Goal: Information Seeking & Learning: Learn about a topic

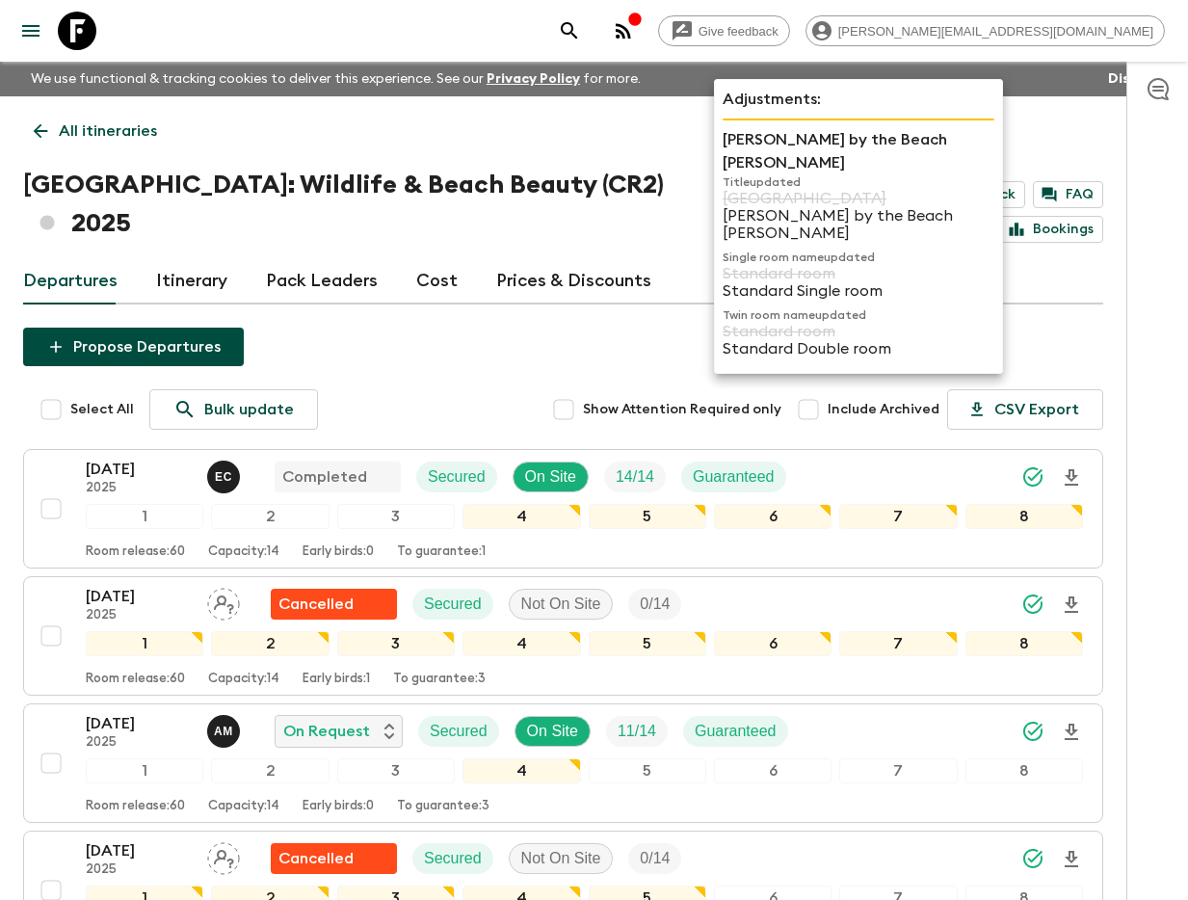
scroll to position [920, 0]
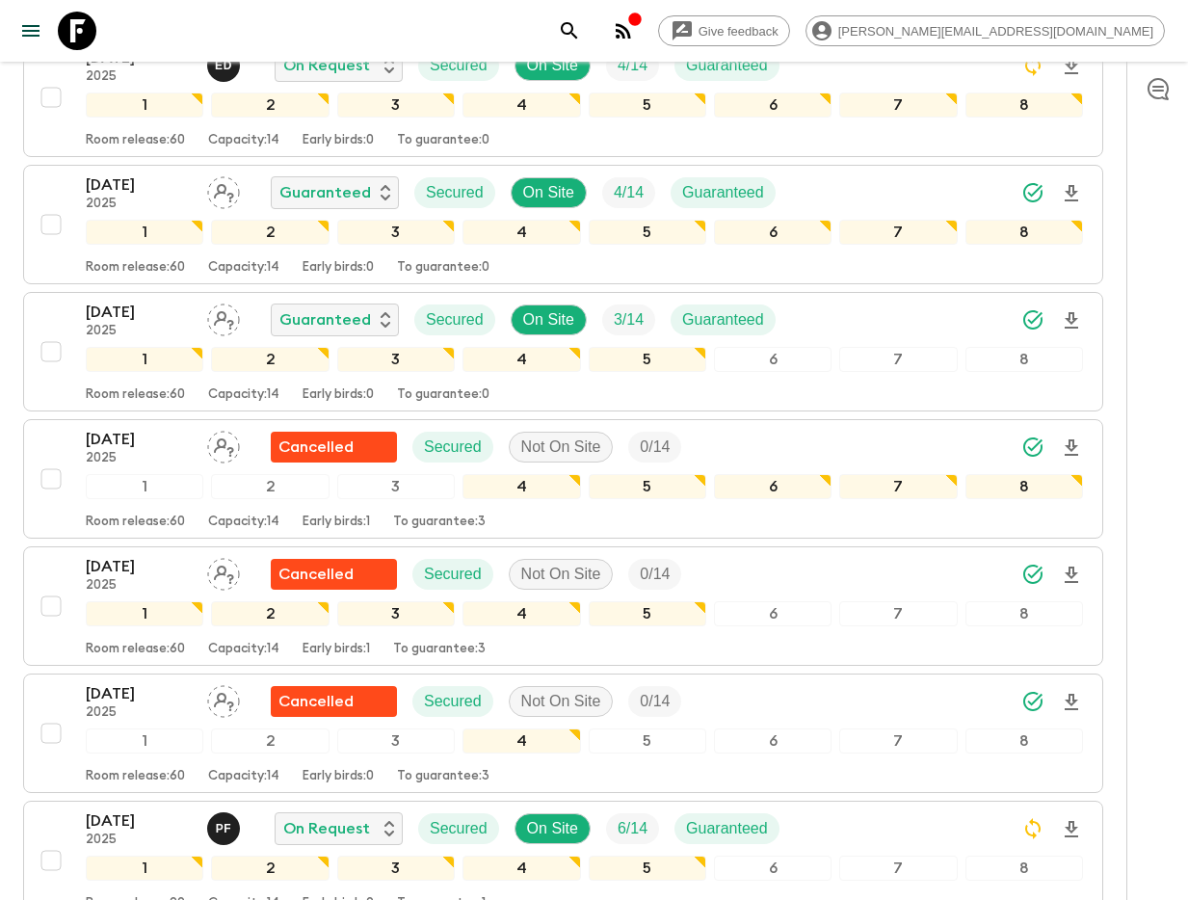
click at [577, 34] on icon "search adventures" at bounding box center [569, 30] width 16 height 16
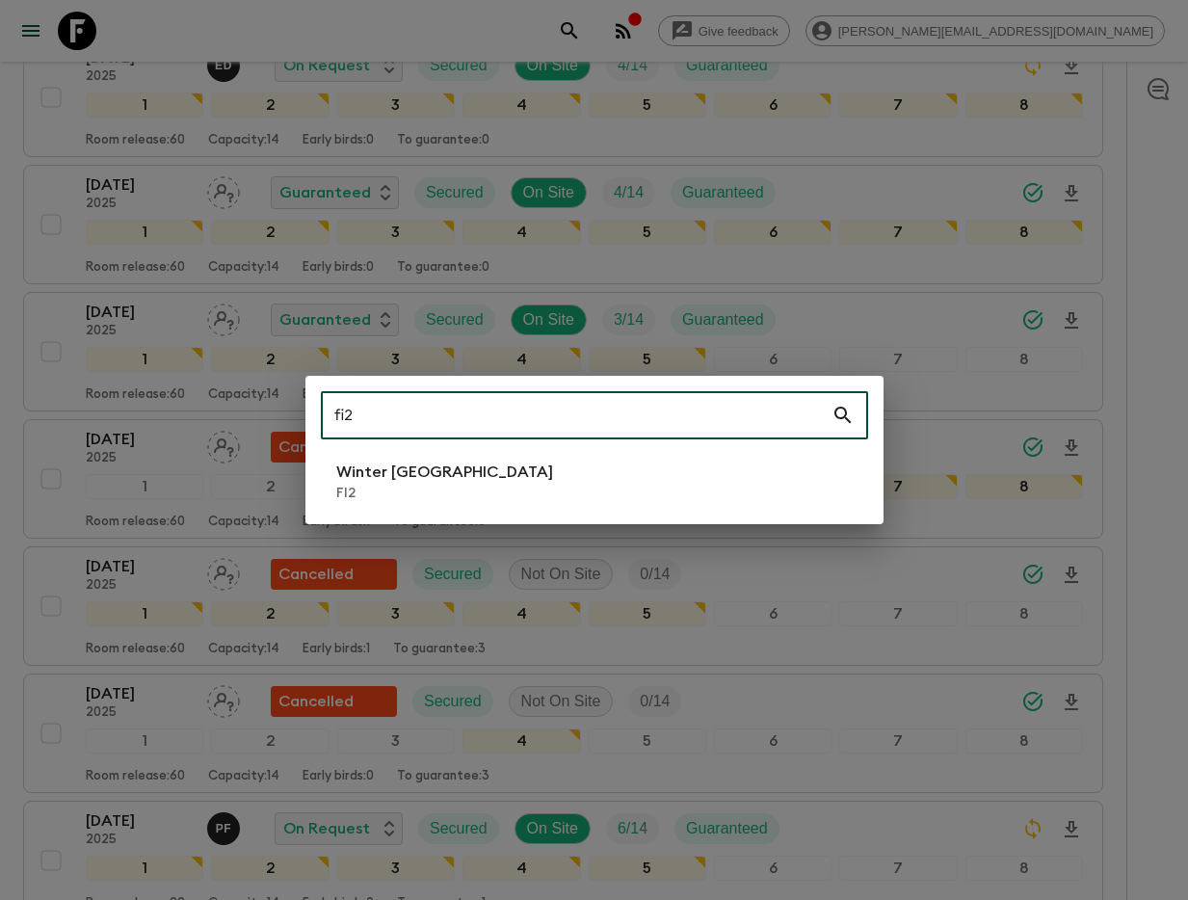
type input "fi2"
click at [388, 470] on p "Winter [GEOGRAPHIC_DATA]" at bounding box center [444, 472] width 217 height 23
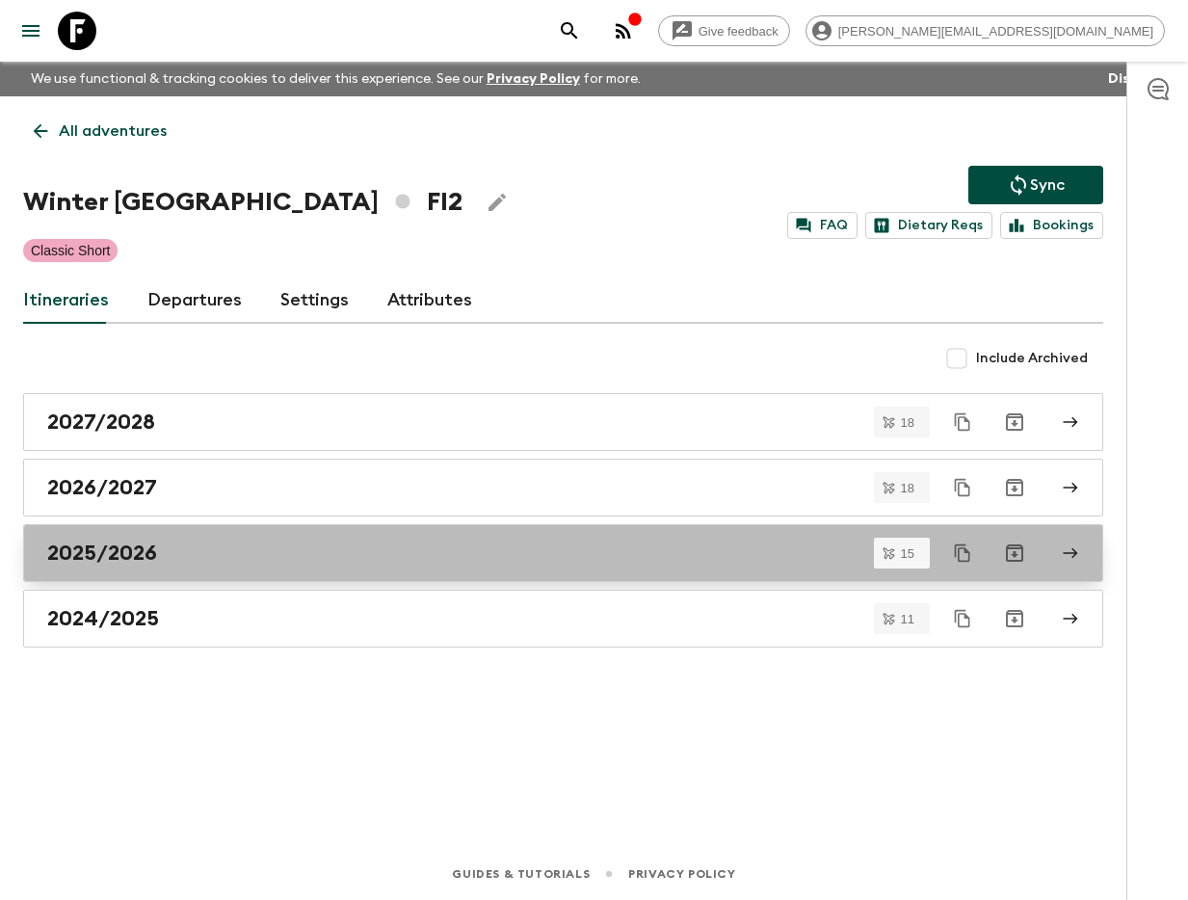
click at [159, 560] on div "2025/2026" at bounding box center [544, 553] width 995 height 25
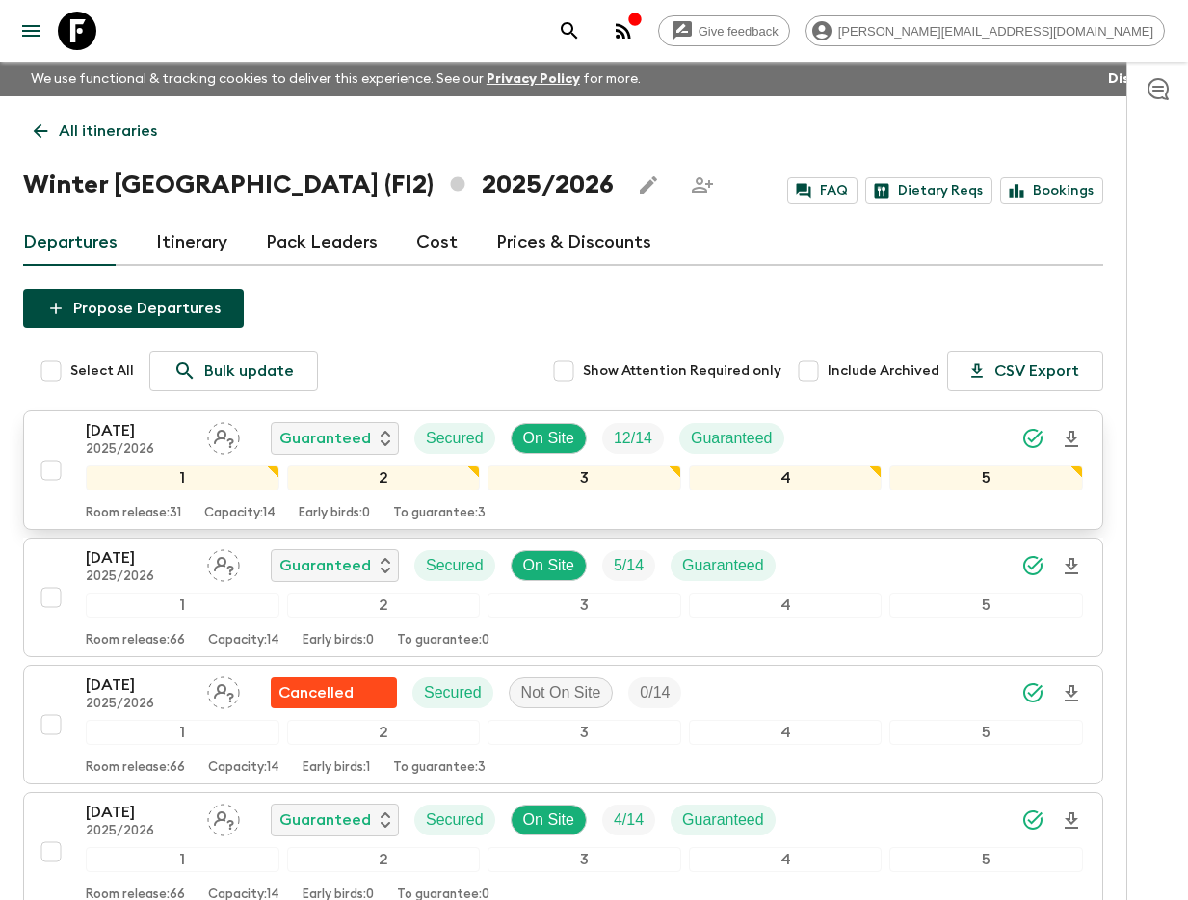
click at [146, 428] on p "[DATE]" at bounding box center [139, 430] width 106 height 23
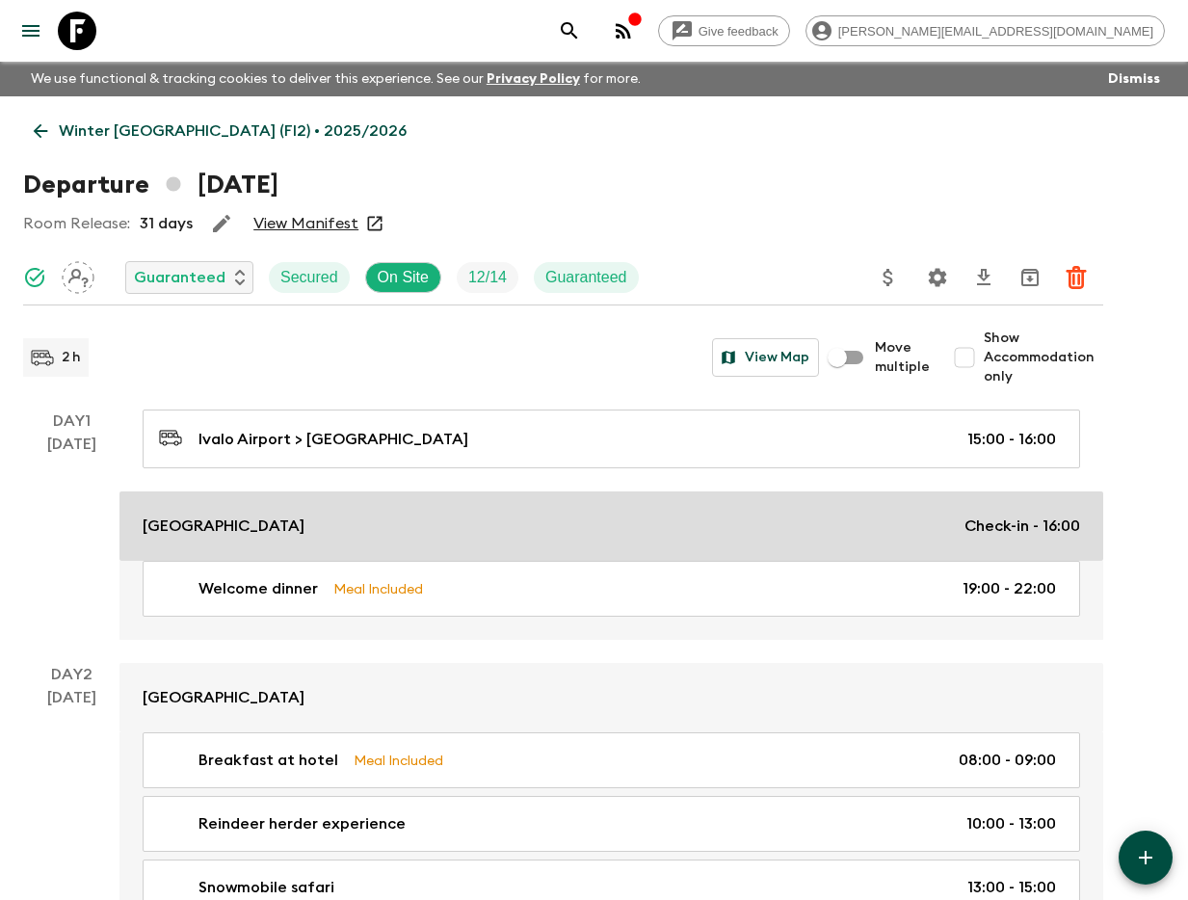
click at [1021, 515] on p "Check-in - 16:00" at bounding box center [1023, 526] width 116 height 23
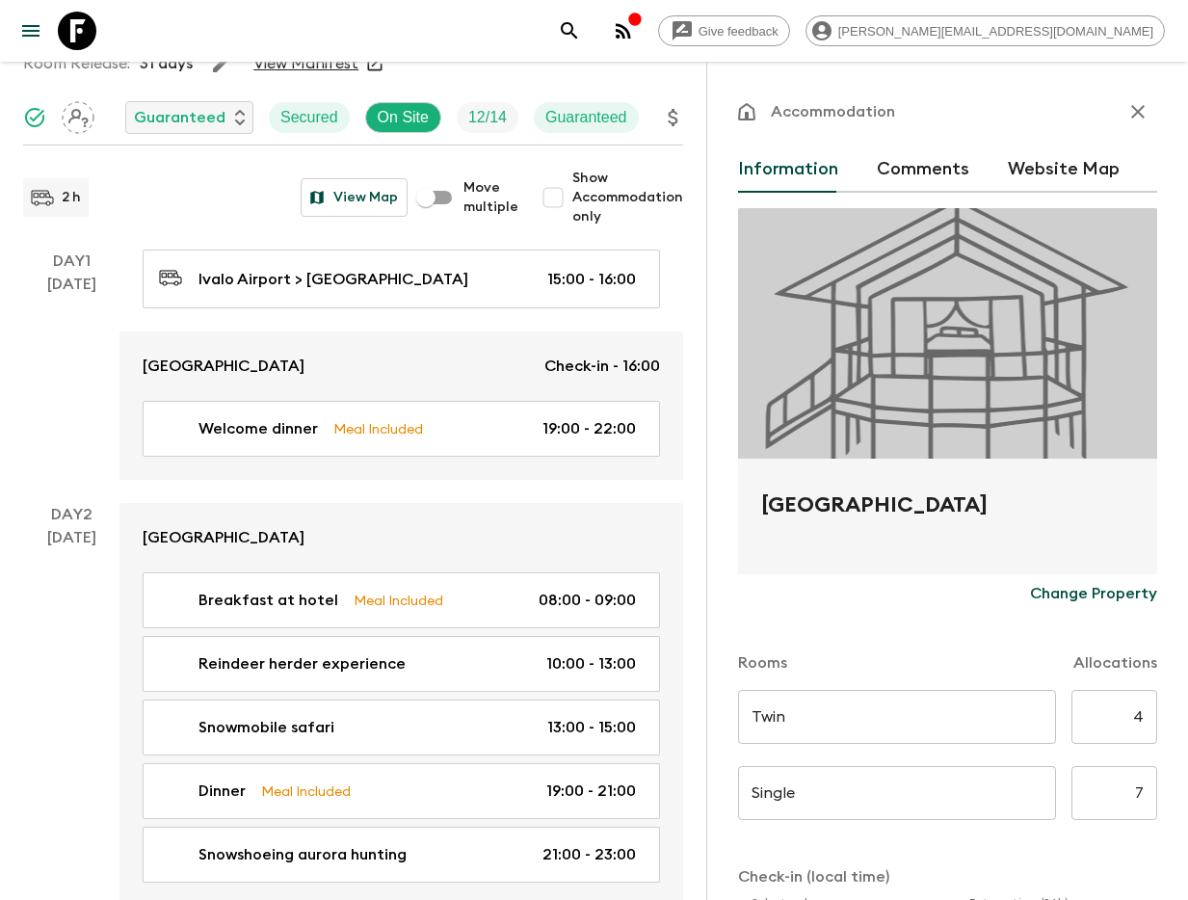
click at [1141, 96] on button "button" at bounding box center [1138, 112] width 39 height 39
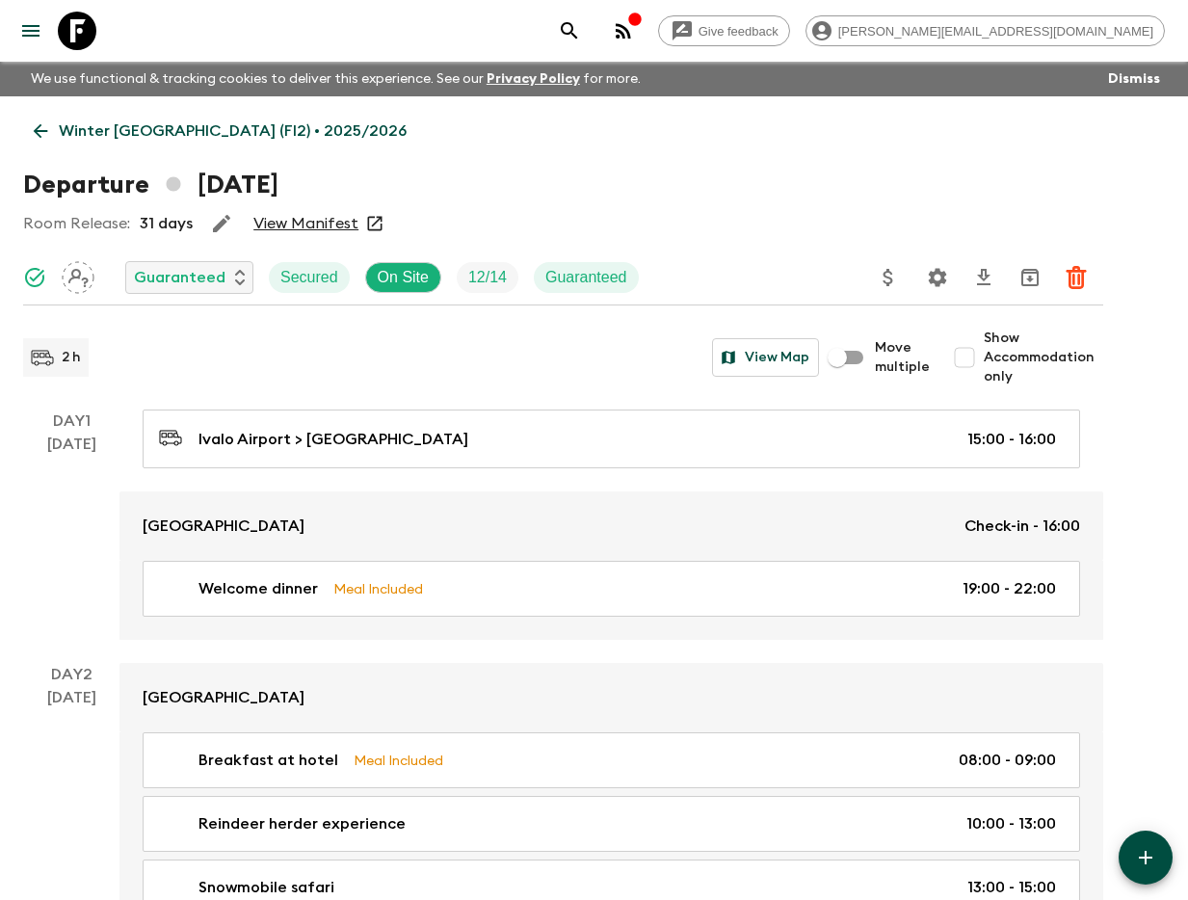
click at [980, 354] on input "Show Accommodation only" at bounding box center [964, 357] width 39 height 39
checkbox input "true"
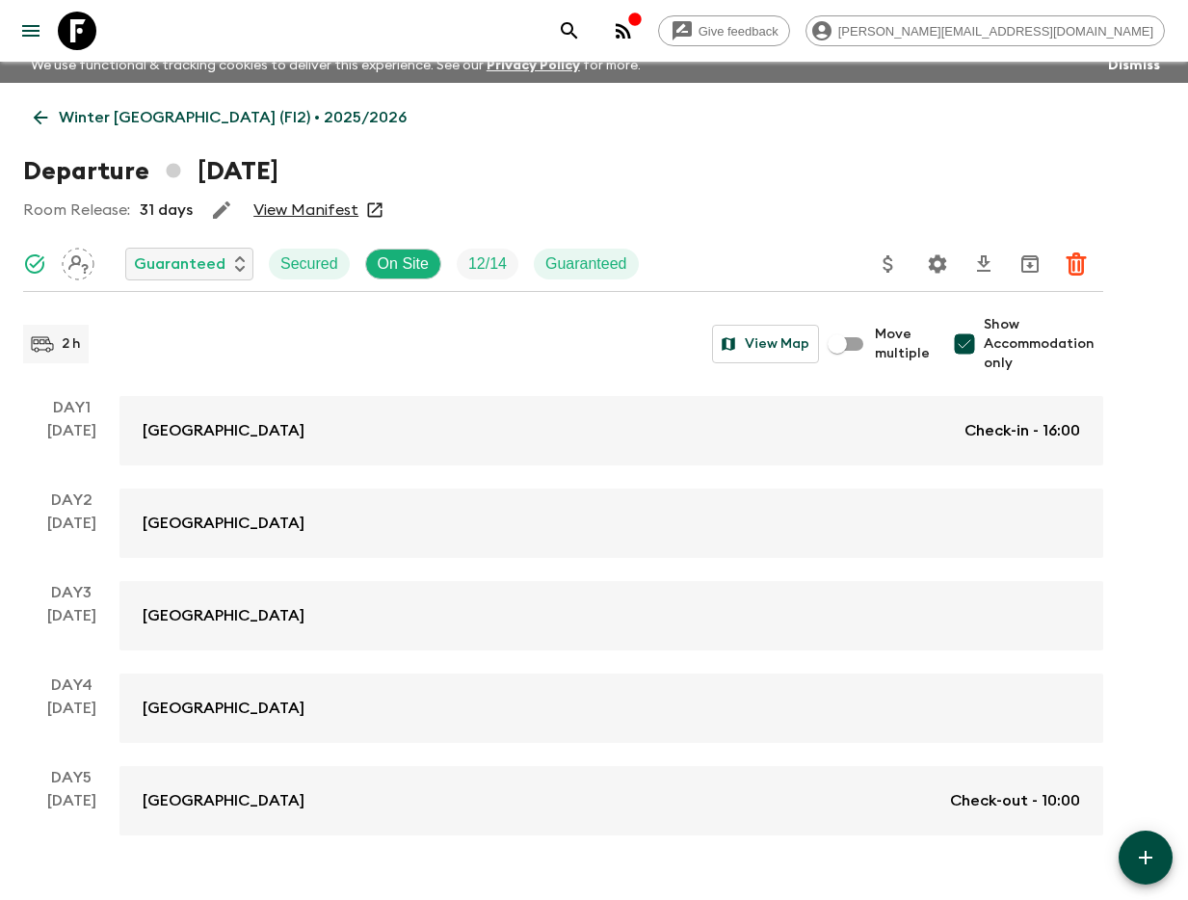
scroll to position [55, 0]
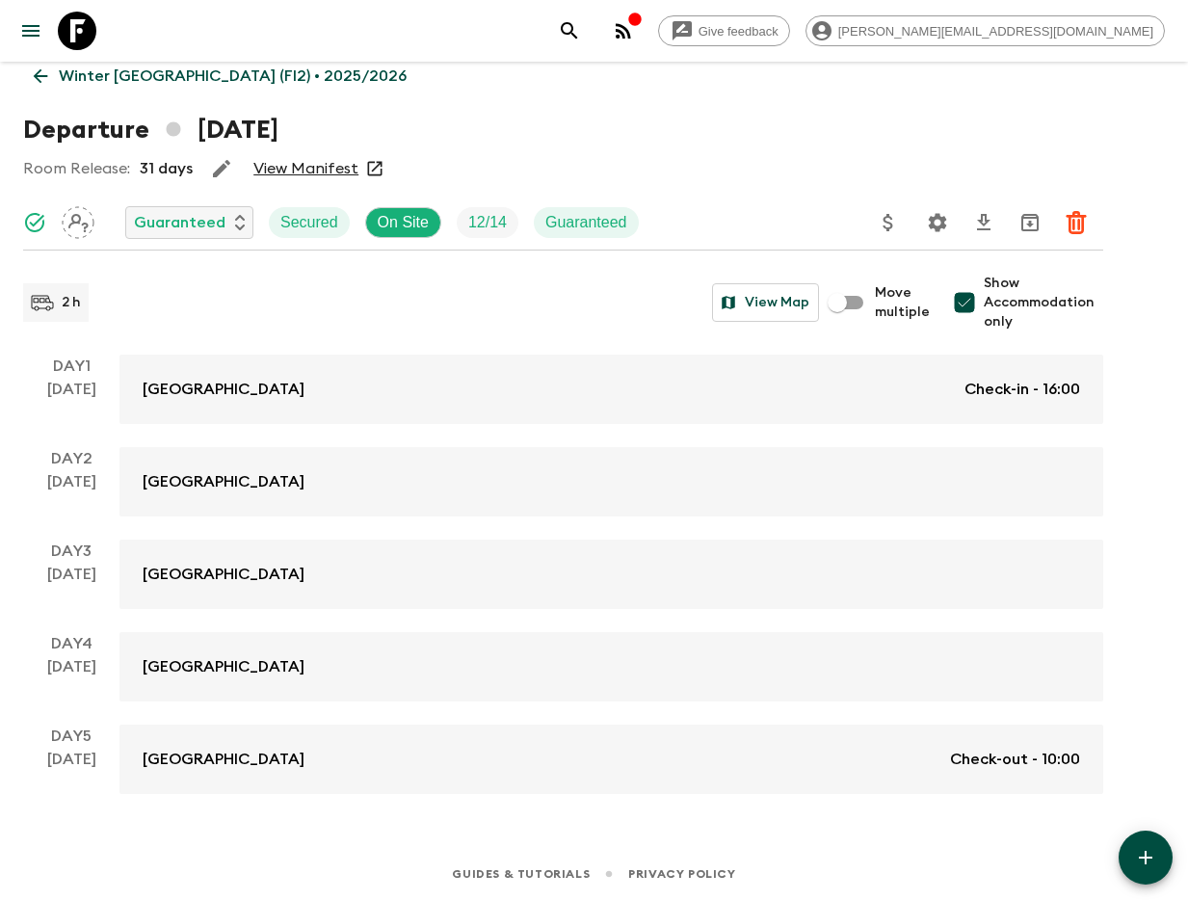
click at [292, 350] on div "Winter [GEOGRAPHIC_DATA] (FI2) • 2025/2026 Departure [DATE] Room Release: 31 da…" at bounding box center [563, 417] width 1126 height 753
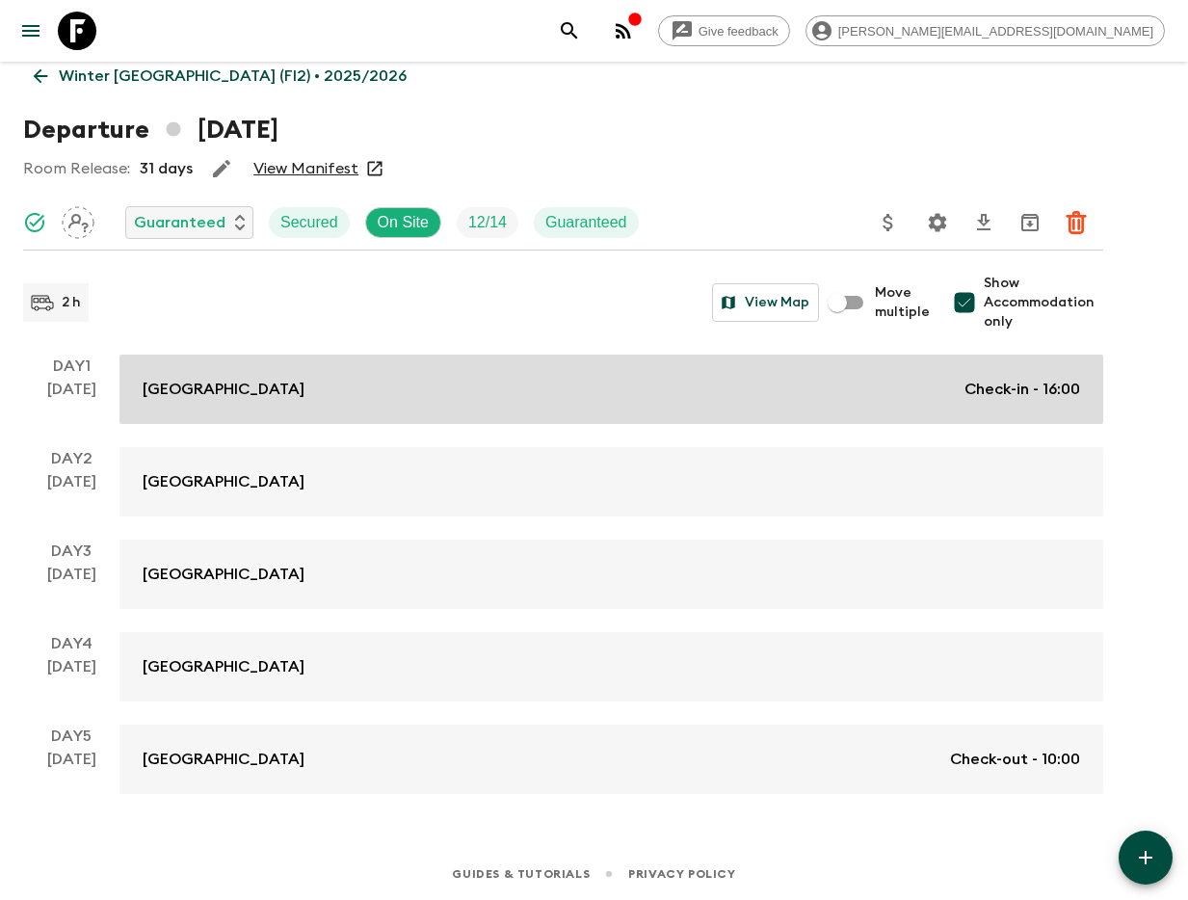
click at [324, 386] on div "Wilderness Hotel Juutua Check-in - 16:00" at bounding box center [612, 389] width 938 height 23
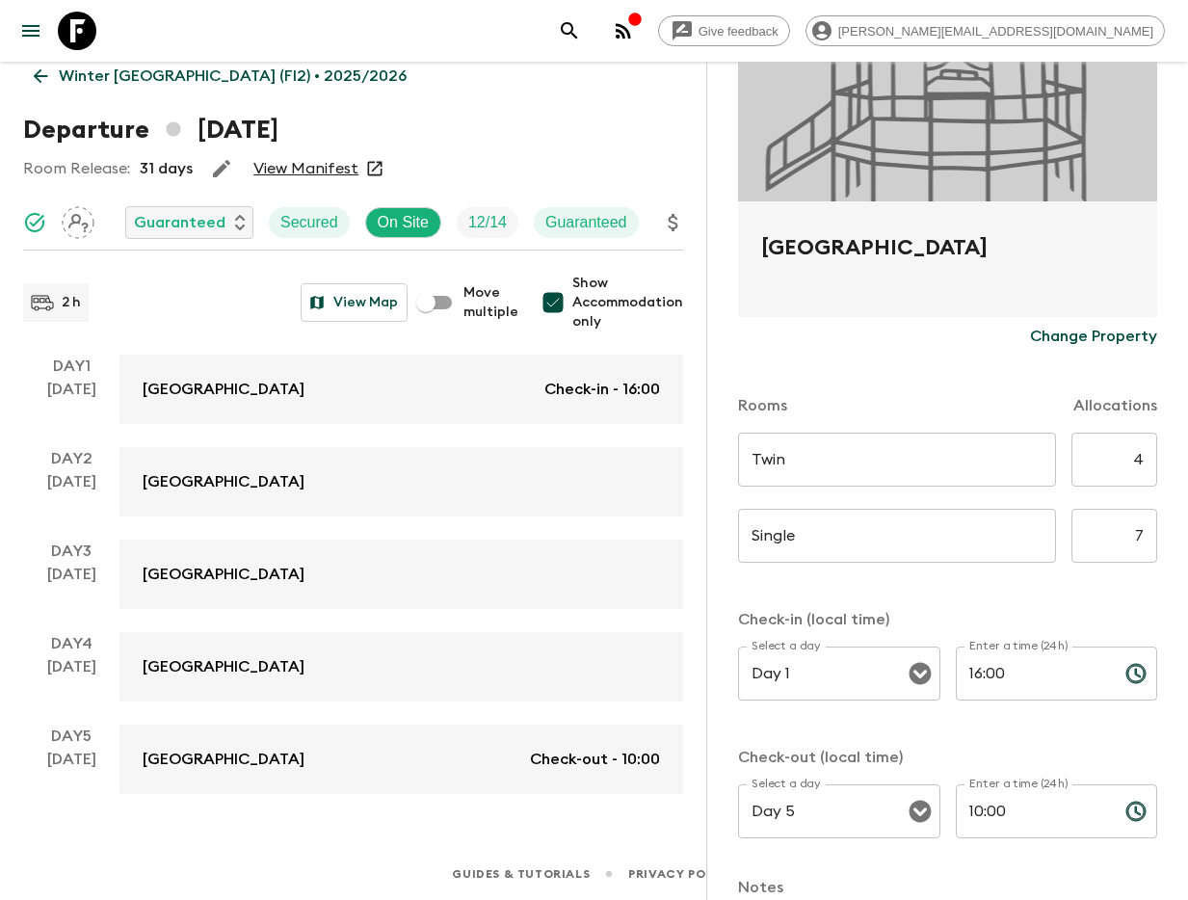
scroll to position [256, 0]
click at [581, 26] on icon "search adventures" at bounding box center [569, 30] width 23 height 23
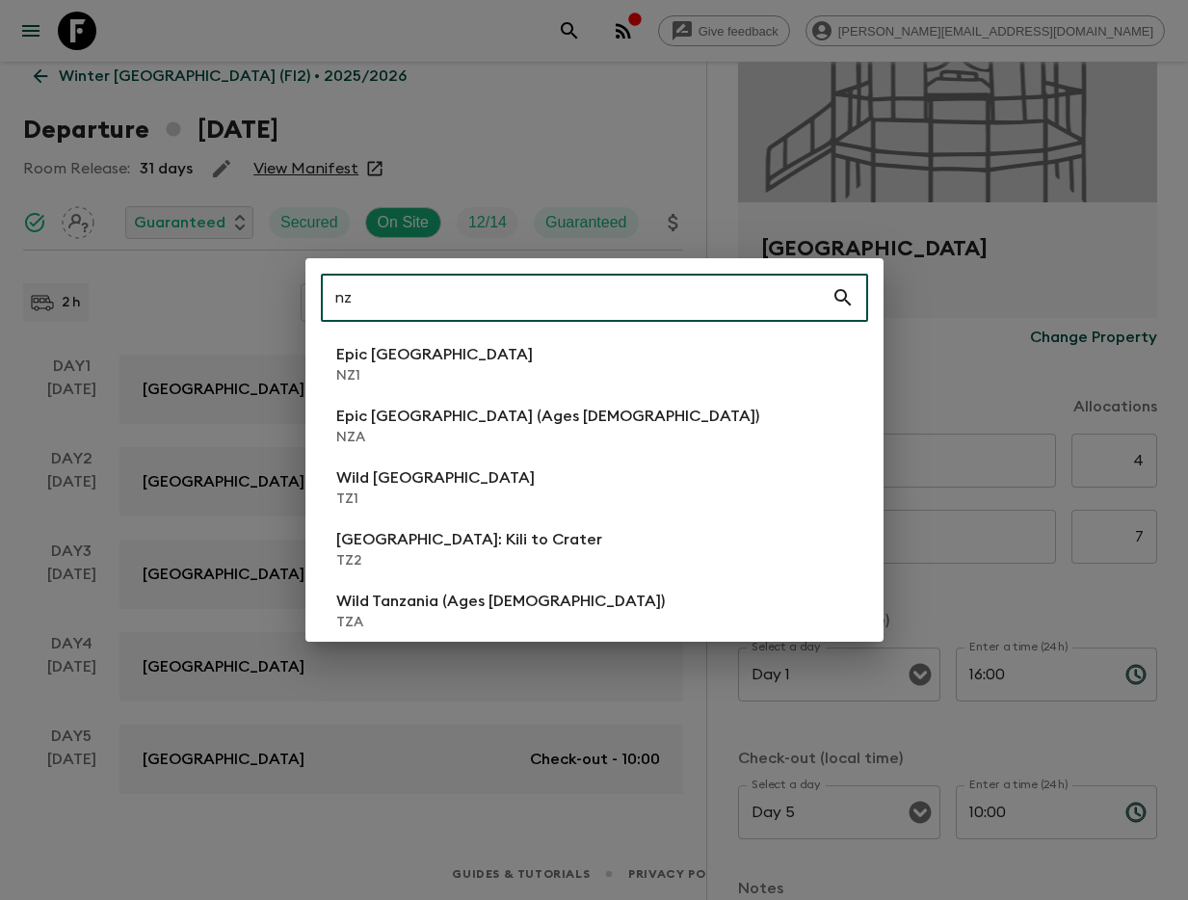
type input "nz1"
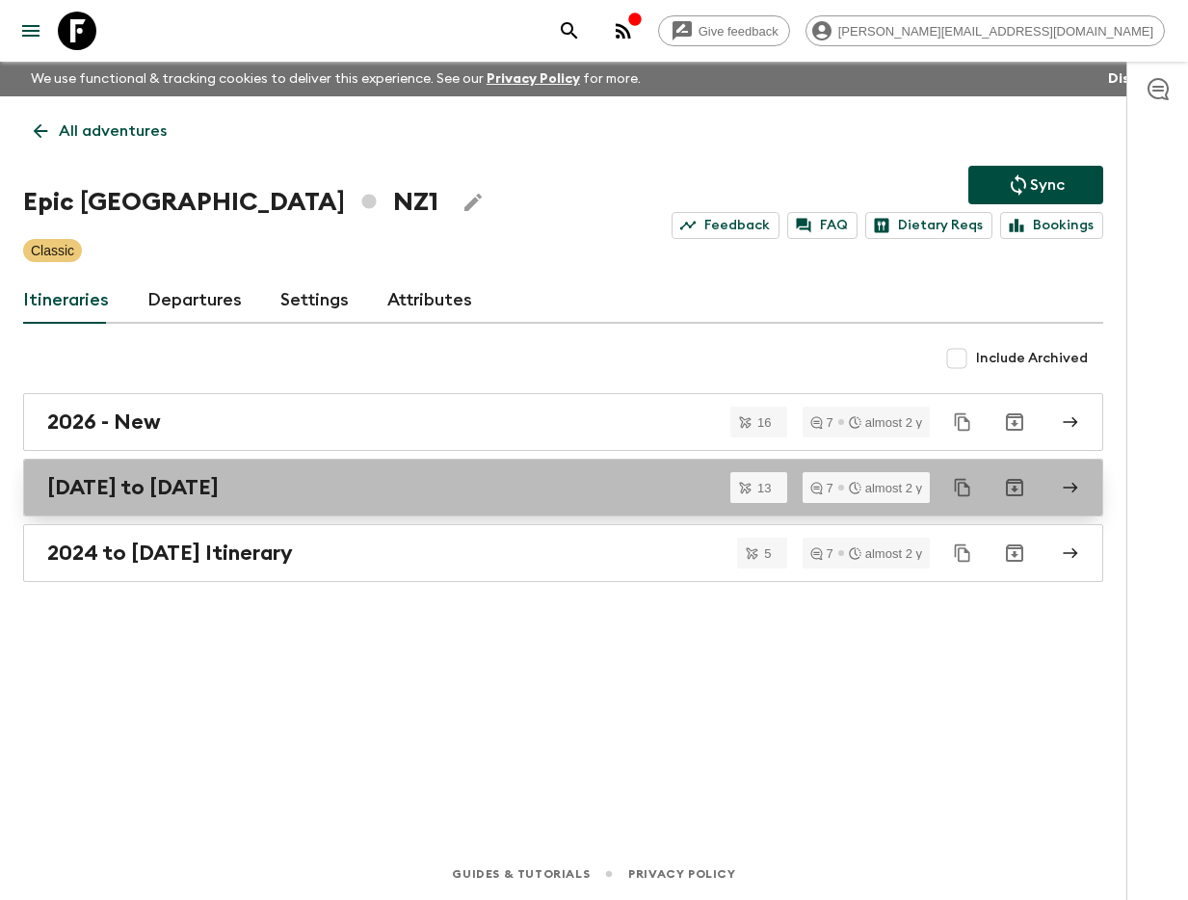
click at [374, 485] on div "[DATE] to [DATE]" at bounding box center [544, 487] width 995 height 25
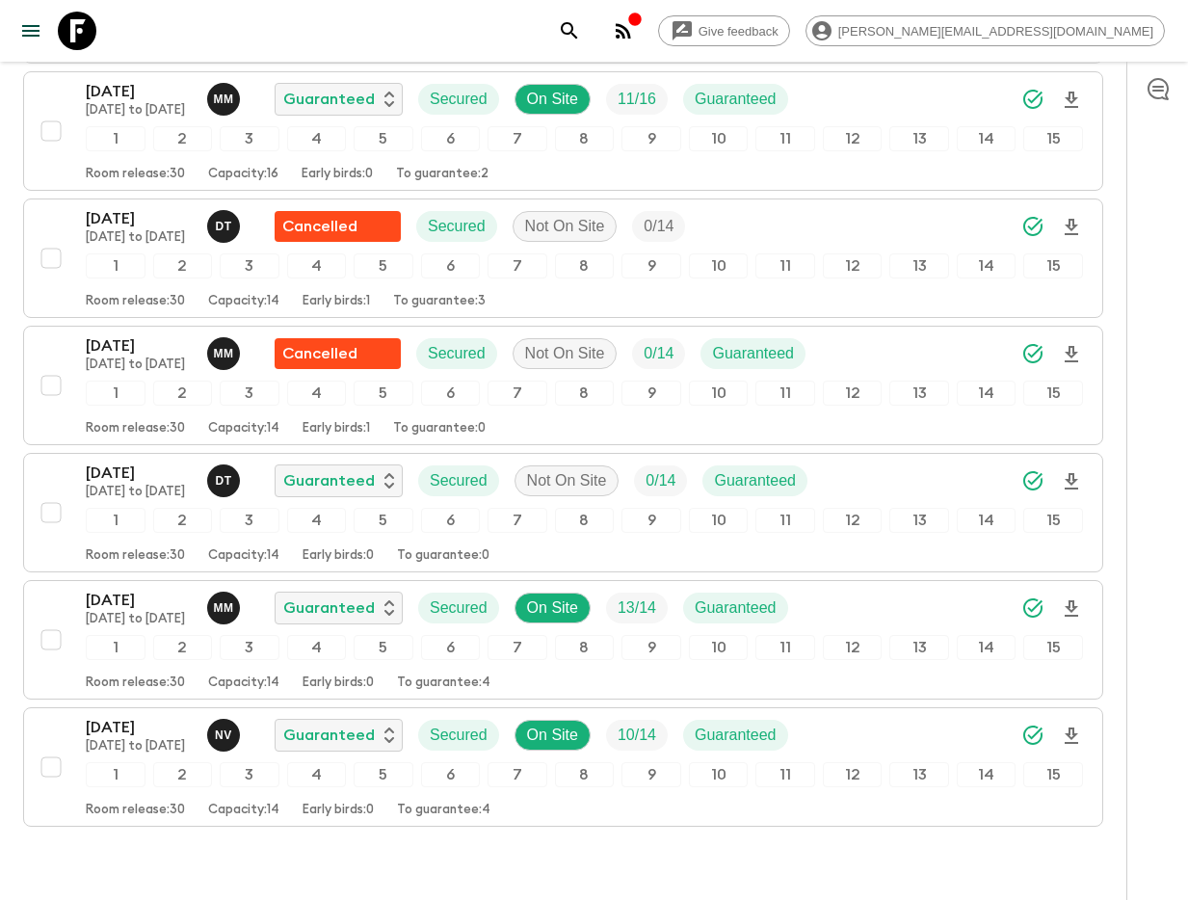
scroll to position [1266, 0]
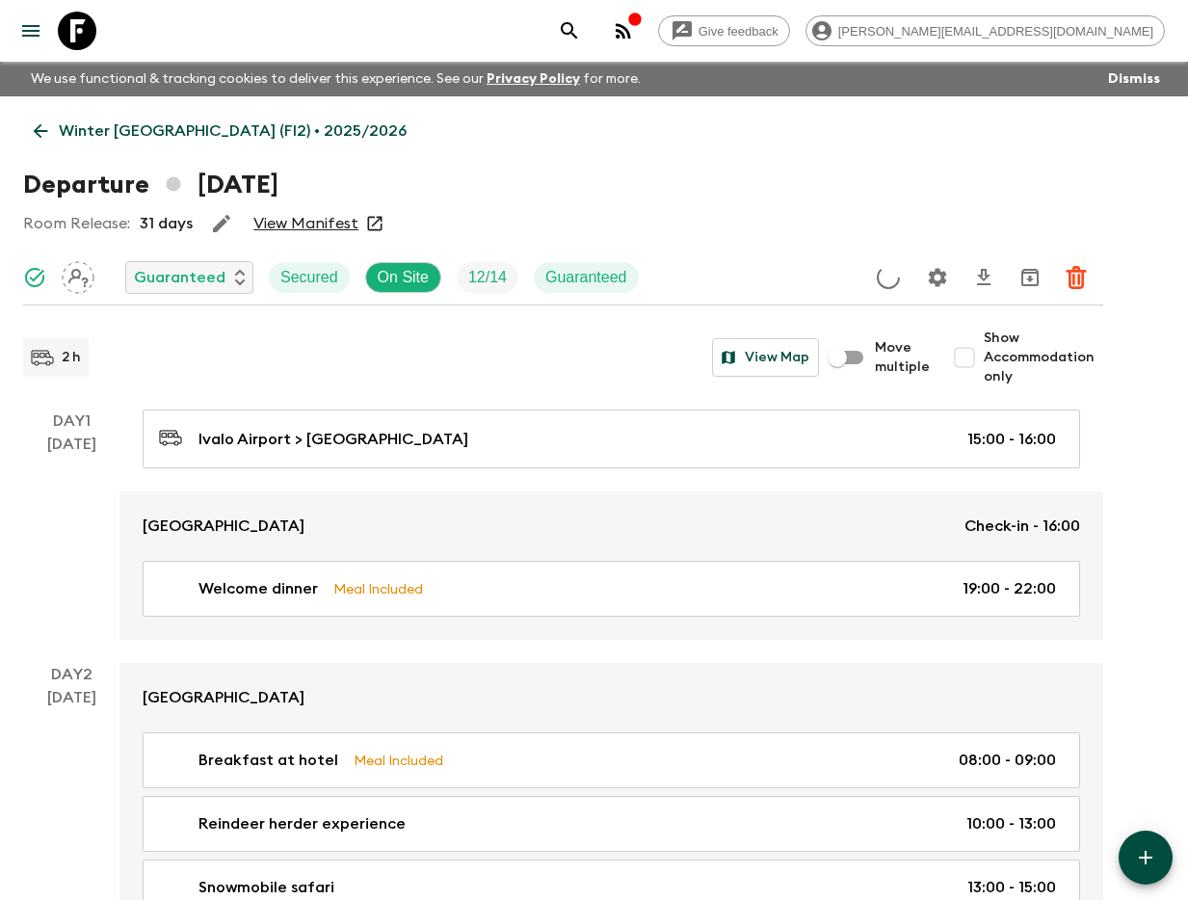
click at [581, 36] on icon "search adventures" at bounding box center [569, 30] width 23 height 23
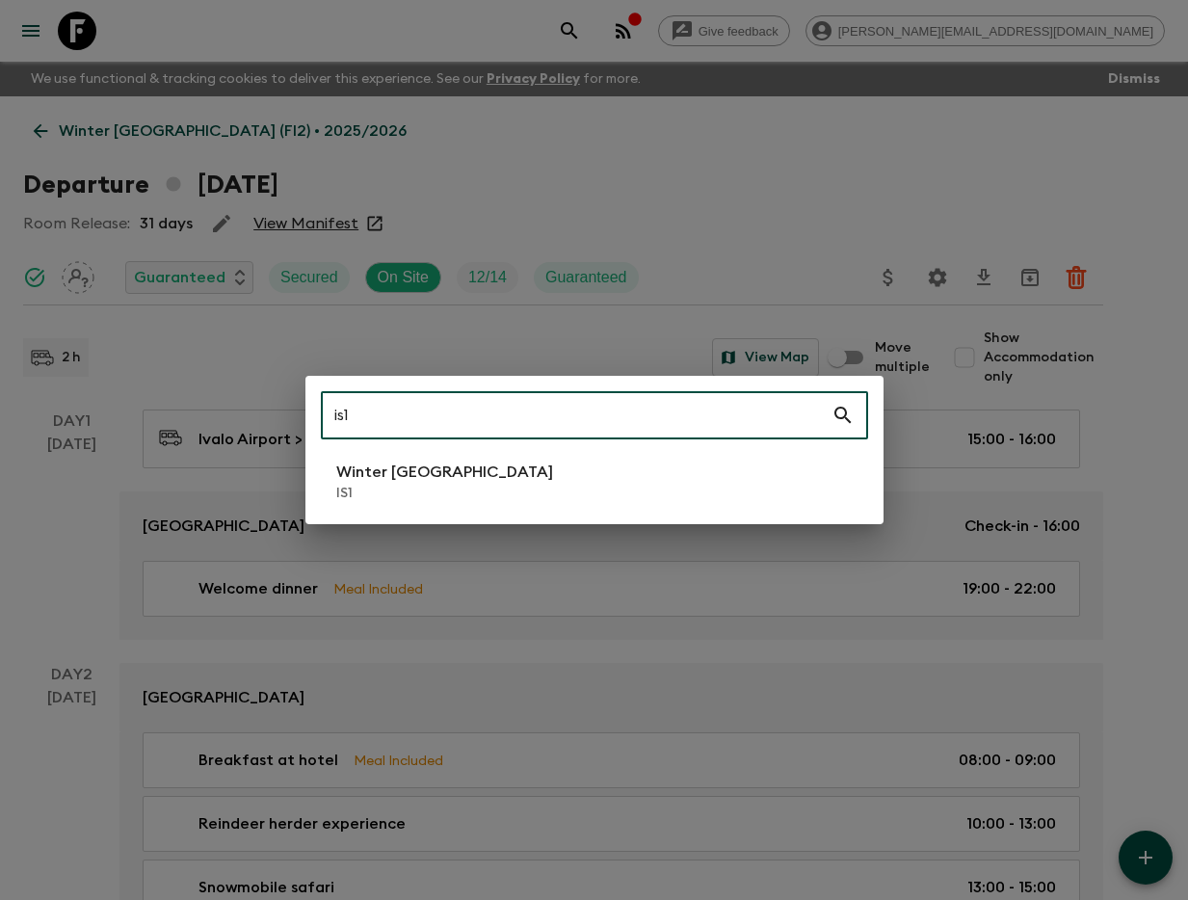
type input "is1"
click at [421, 489] on p "IS1" at bounding box center [444, 493] width 217 height 19
